Goal: Transaction & Acquisition: Download file/media

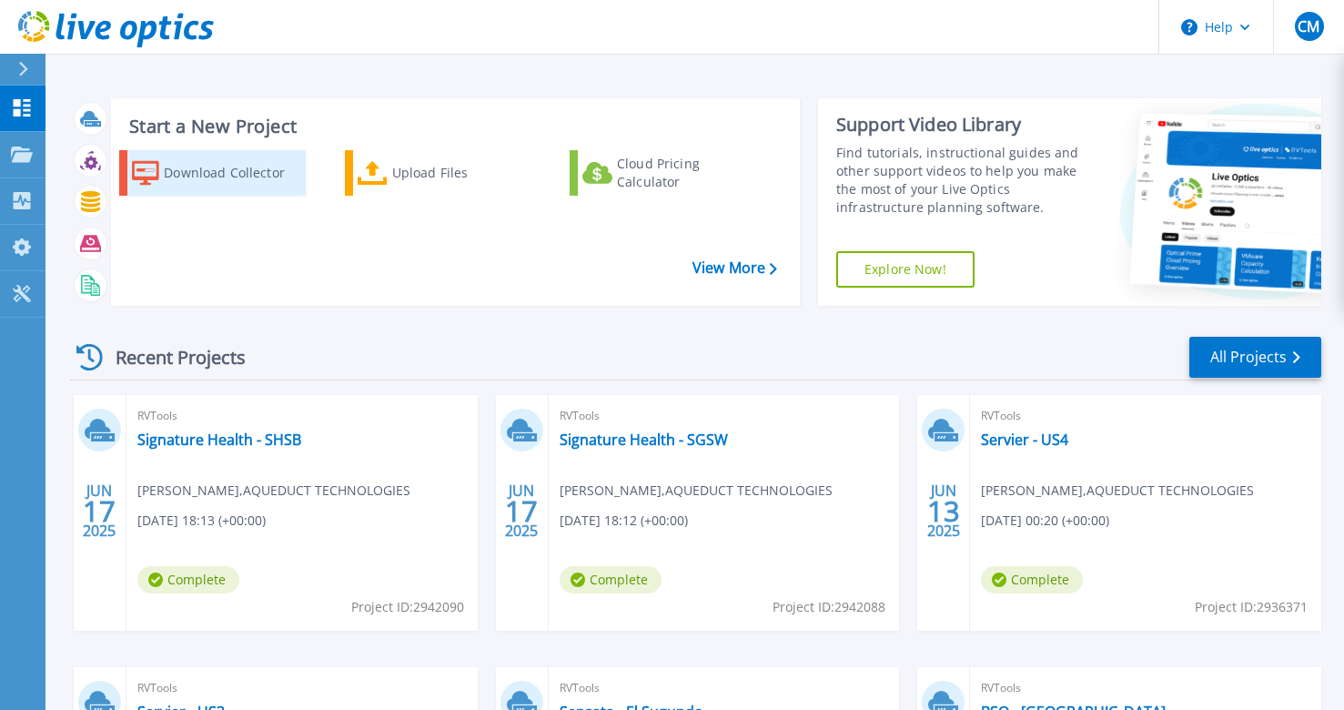
click at [167, 186] on div "Download Collector" at bounding box center [232, 173] width 137 height 36
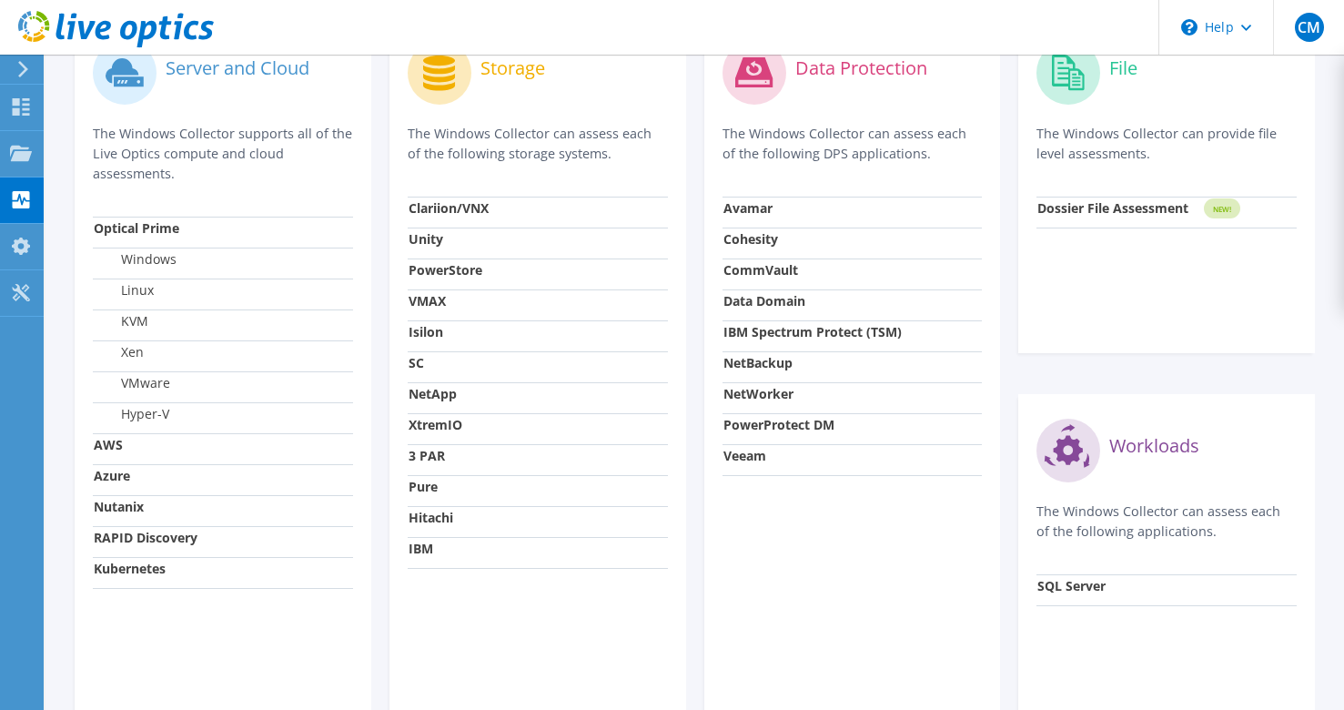
scroll to position [619, 0]
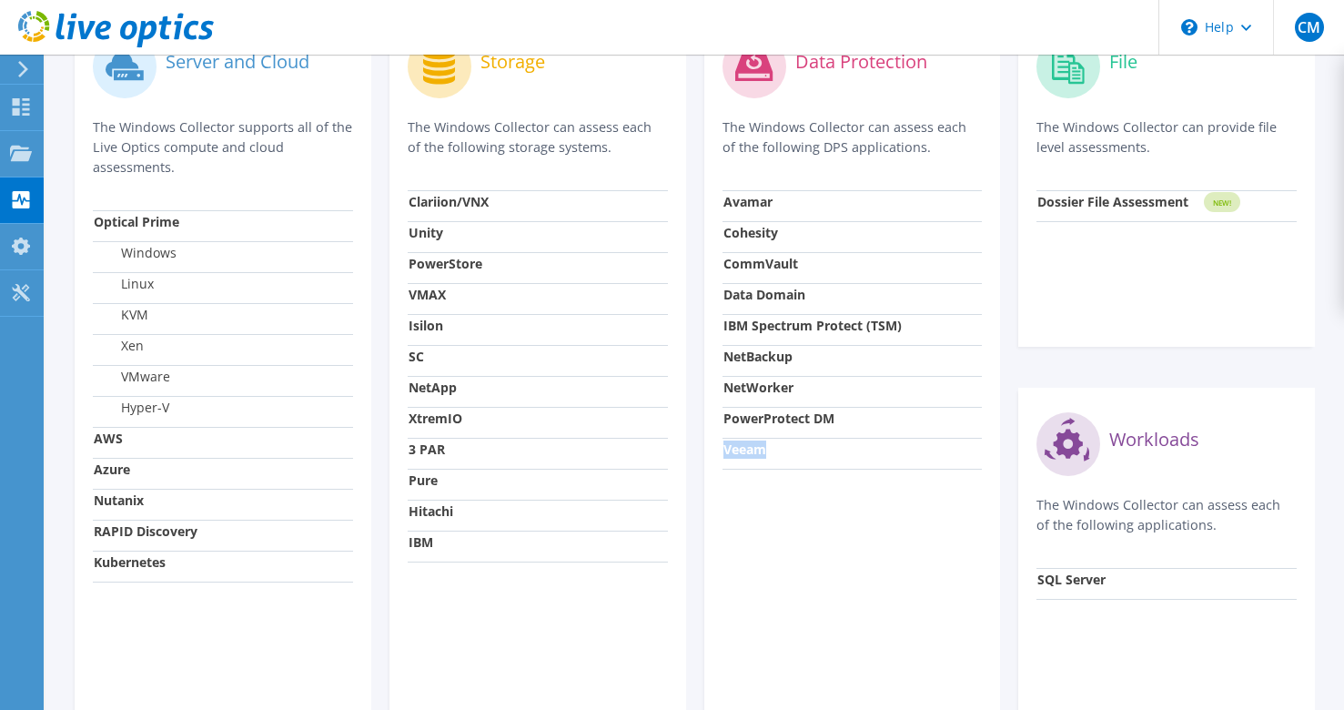
drag, startPoint x: 725, startPoint y: 449, endPoint x: 777, endPoint y: 453, distance: 52.0
click at [777, 453] on td "Veeam" at bounding box center [852, 453] width 260 height 31
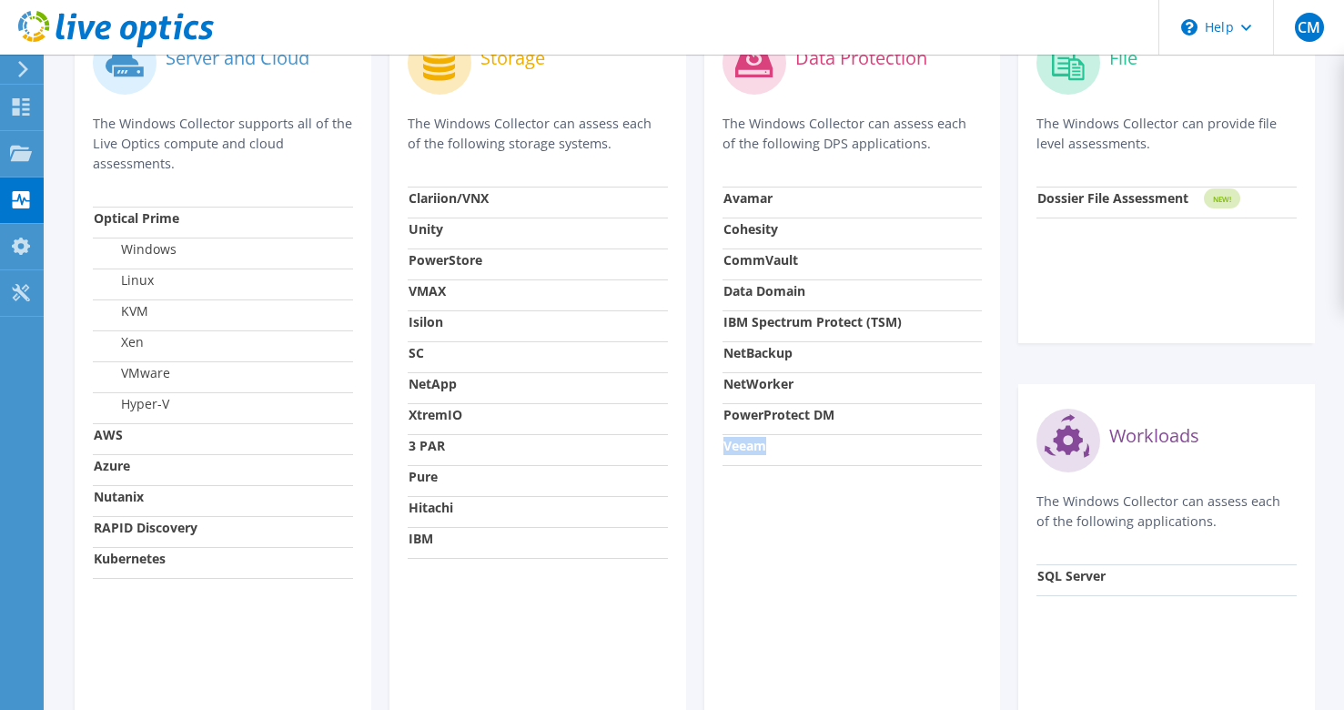
click at [777, 452] on td "Veeam" at bounding box center [852, 449] width 260 height 31
